Goal: Navigation & Orientation: Find specific page/section

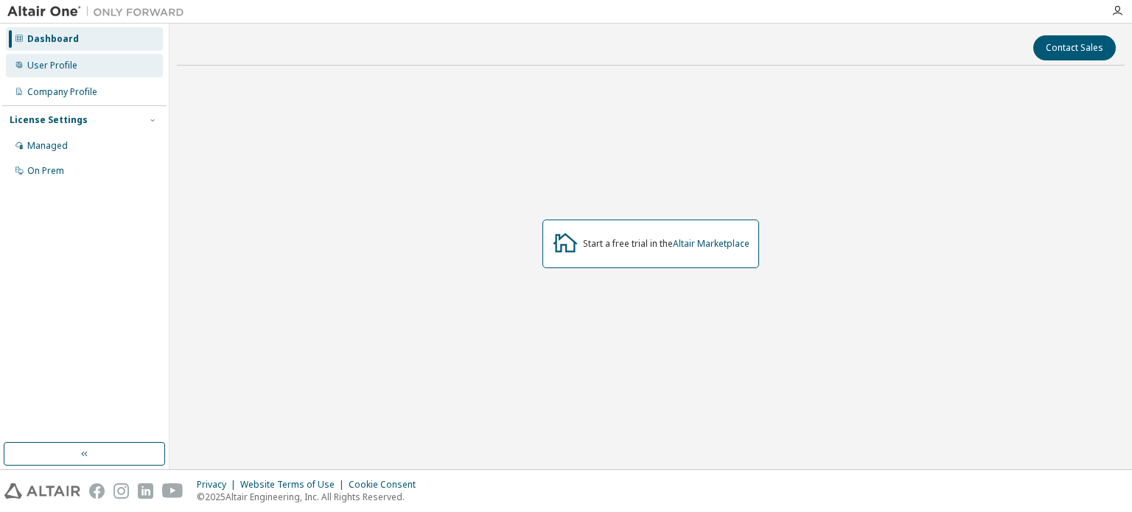
click at [48, 63] on div "User Profile" at bounding box center [52, 66] width 50 height 12
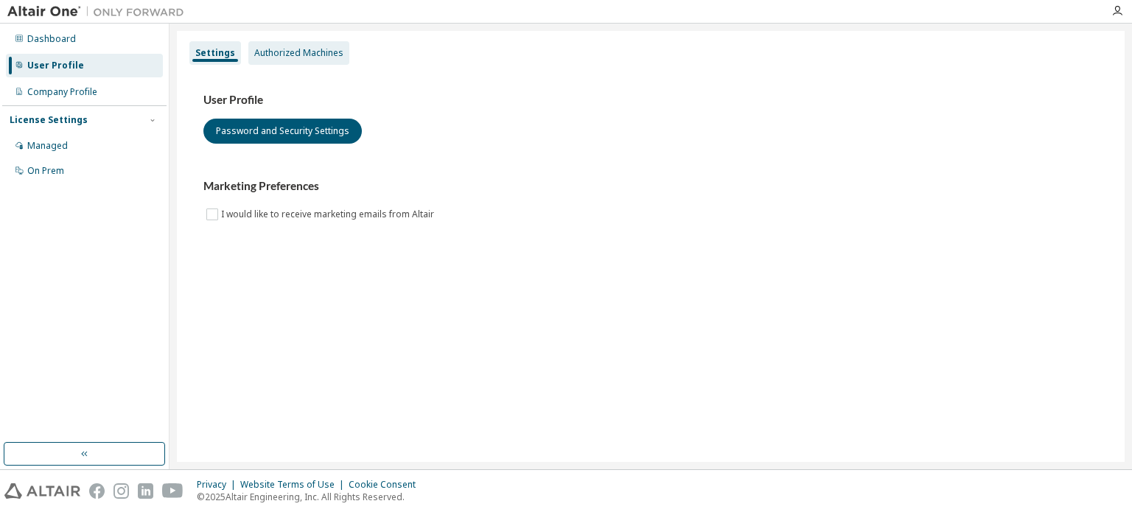
click at [311, 52] on div "Authorized Machines" at bounding box center [298, 53] width 89 height 12
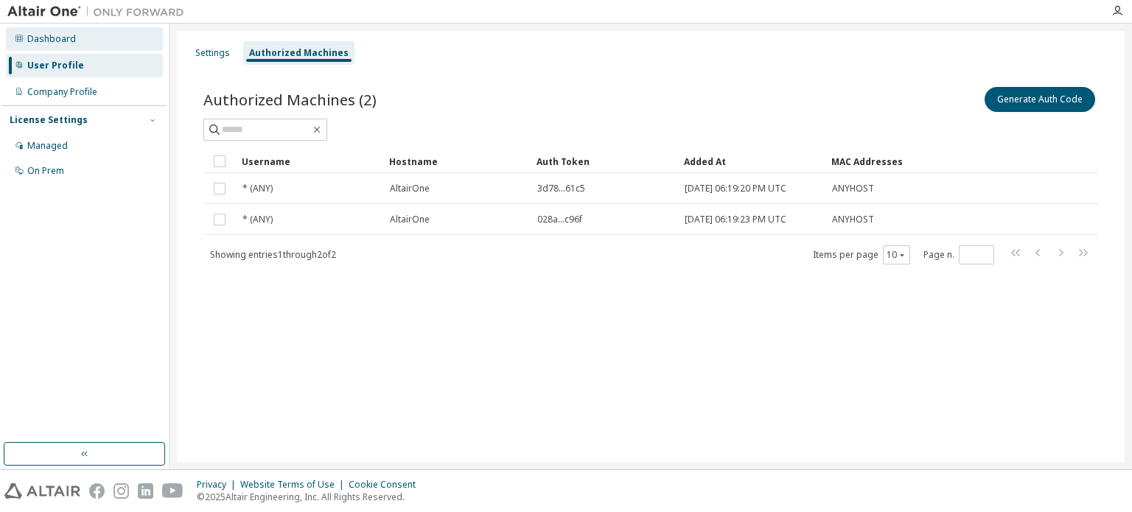
click at [52, 39] on div "Dashboard" at bounding box center [51, 39] width 49 height 12
